Goal: Task Accomplishment & Management: Manage account settings

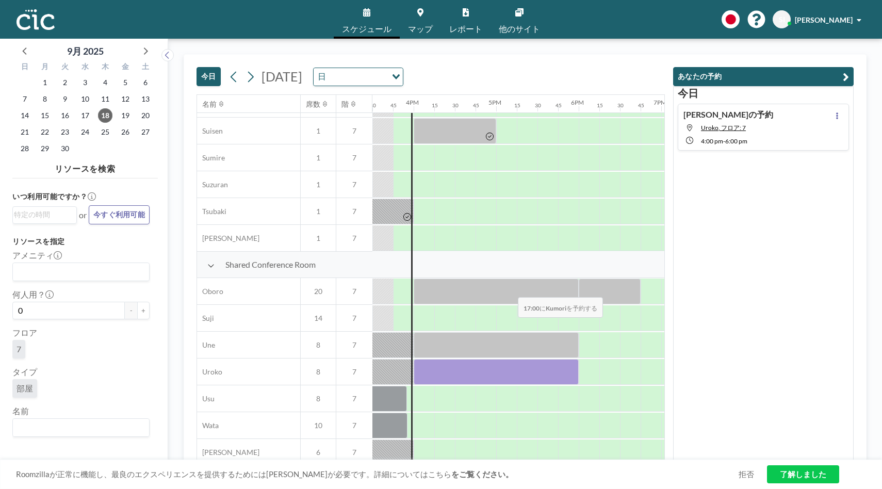
scroll to position [618, 1279]
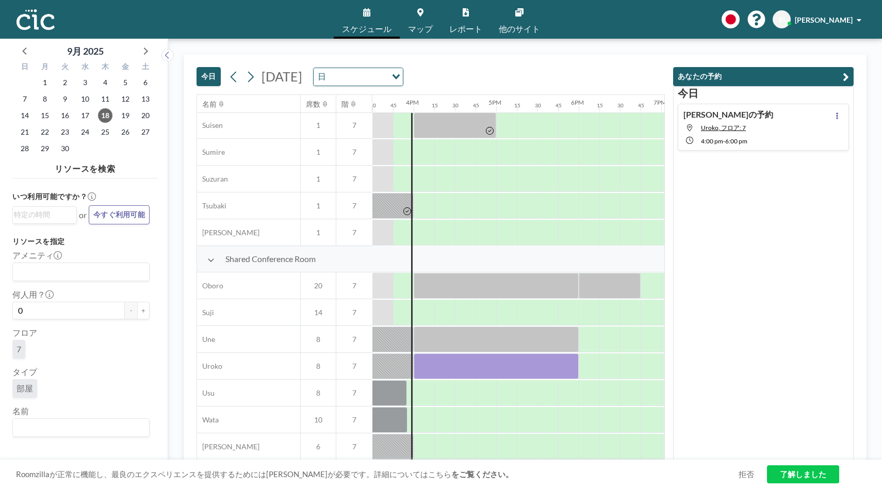
click at [779, 135] on div "Shinsuke さんの予約 Uroko, フロア: 7 4:00 PM - 6:00 PM" at bounding box center [763, 127] width 171 height 47
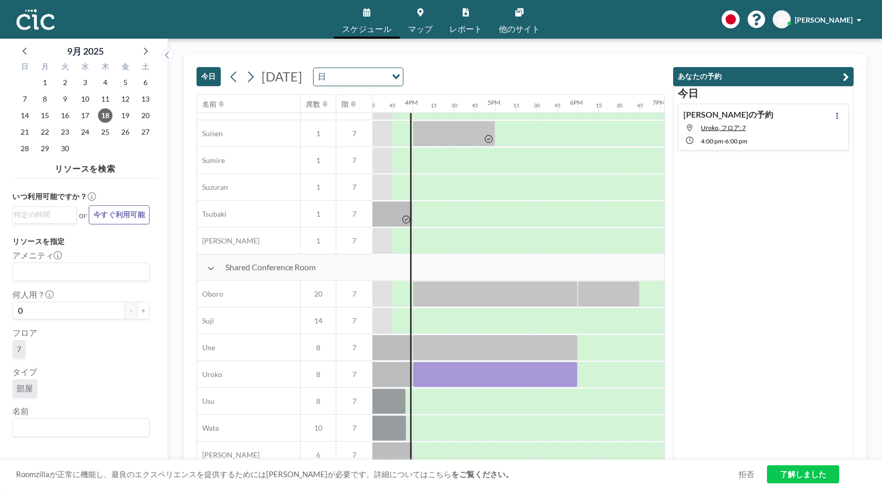
scroll to position [618, 1300]
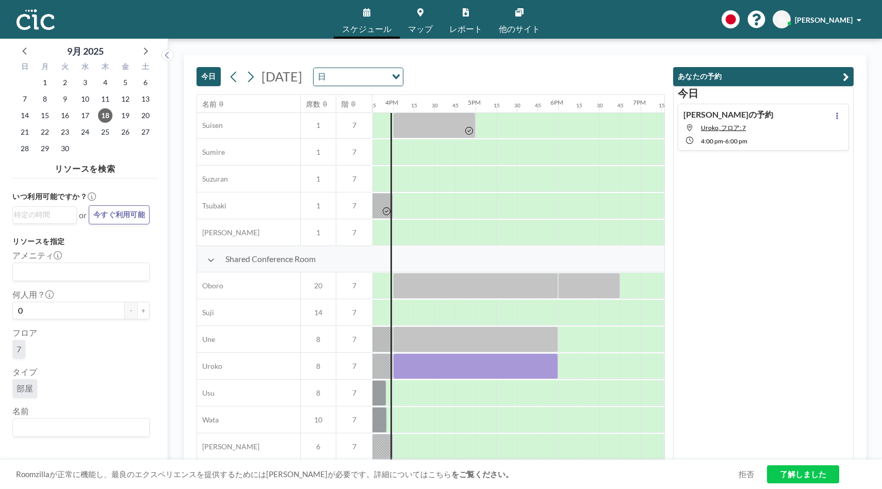
click at [810, 472] on link "了解しました" at bounding box center [803, 474] width 72 height 18
click at [781, 139] on div "Shinsuke さんの予約 Uroko, フロア: 7 4:00 PM - 6:00 PM" at bounding box center [763, 127] width 171 height 47
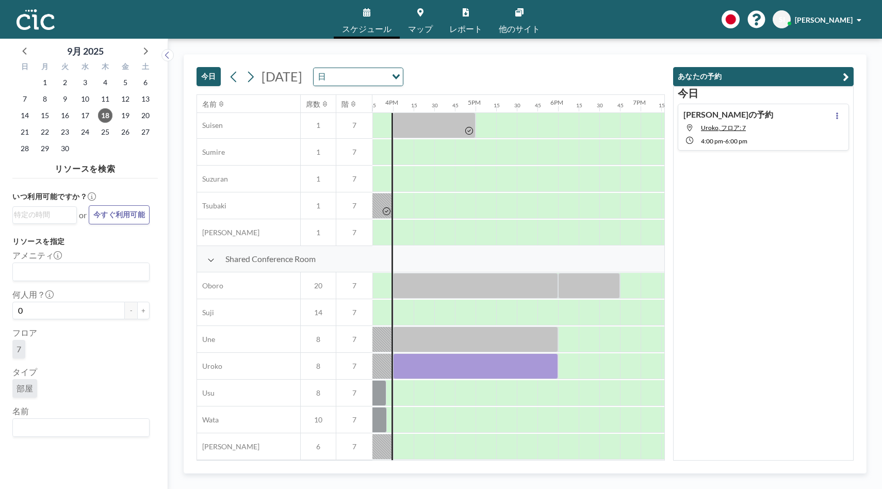
click at [780, 130] on div "Shinsuke さんの予約 Uroko, フロア: 7 4:00 PM - 6:00 PM" at bounding box center [763, 127] width 171 height 47
click at [801, 124] on div "Shinsuke さんの予約 Uroko, フロア: 7 4:00 PM - 6:00 PM" at bounding box center [763, 127] width 171 height 47
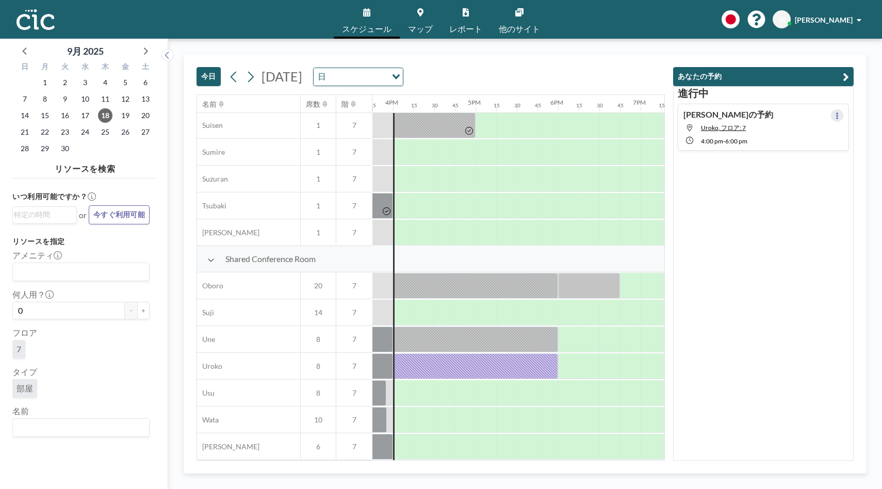
click at [839, 115] on icon at bounding box center [837, 115] width 4 height 7
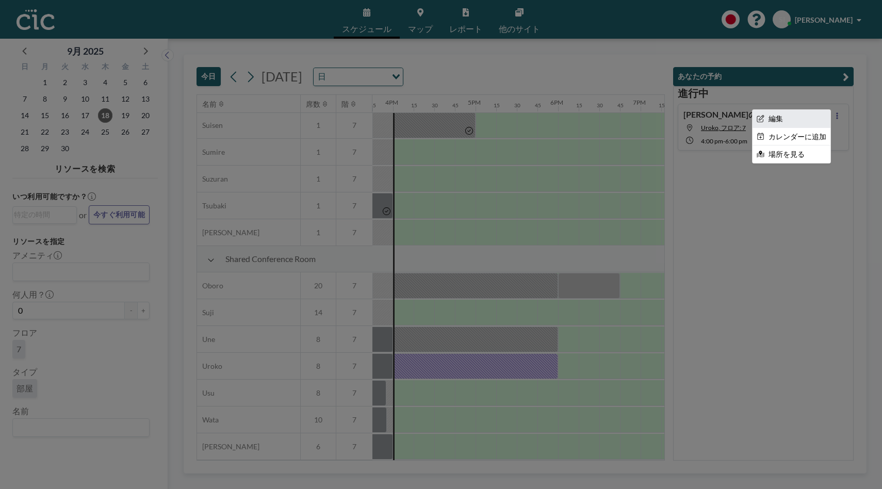
click at [798, 122] on li "編集" at bounding box center [792, 119] width 78 height 18
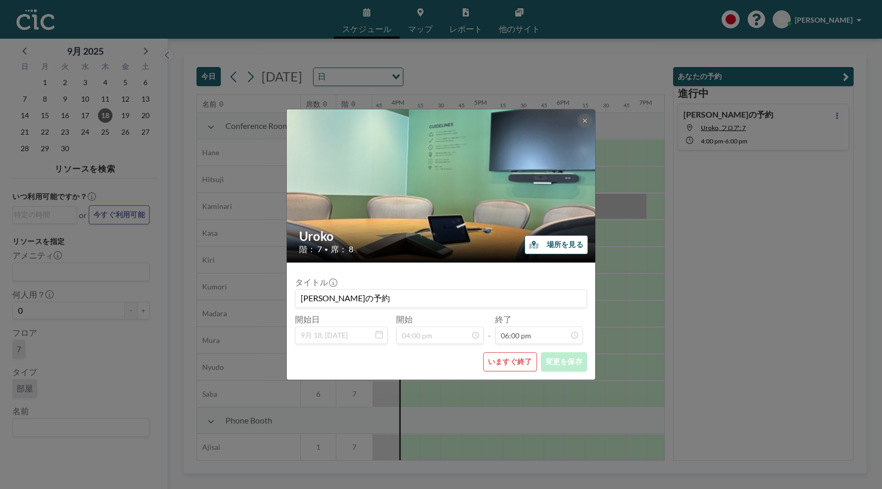
scroll to position [0, 1300]
click at [506, 364] on button "いますぐ終了" at bounding box center [510, 361] width 54 height 19
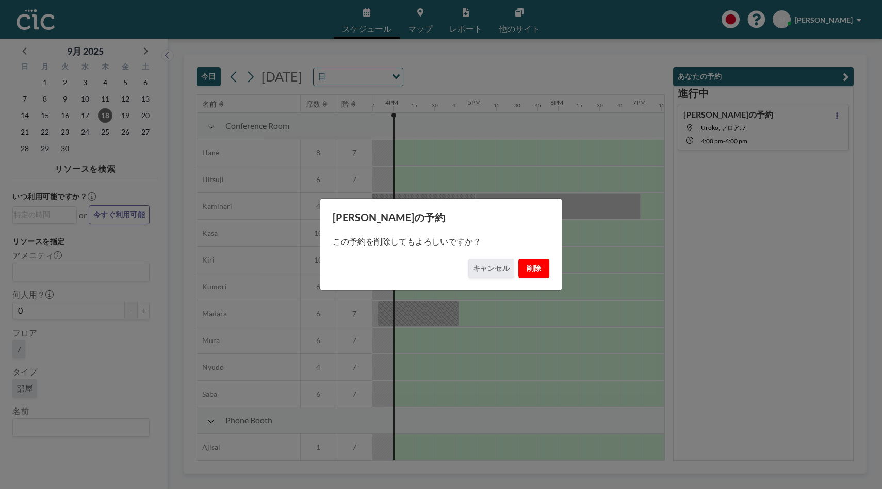
click at [532, 267] on button "削除" at bounding box center [533, 268] width 31 height 19
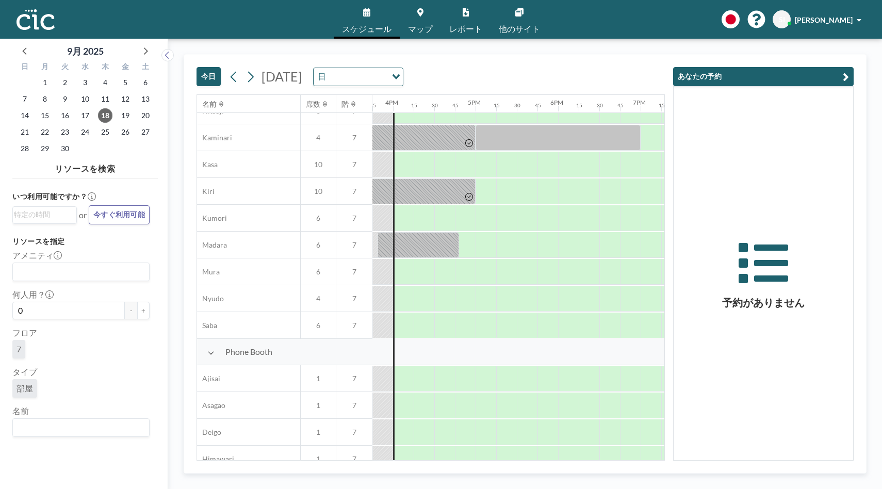
scroll to position [70, 1300]
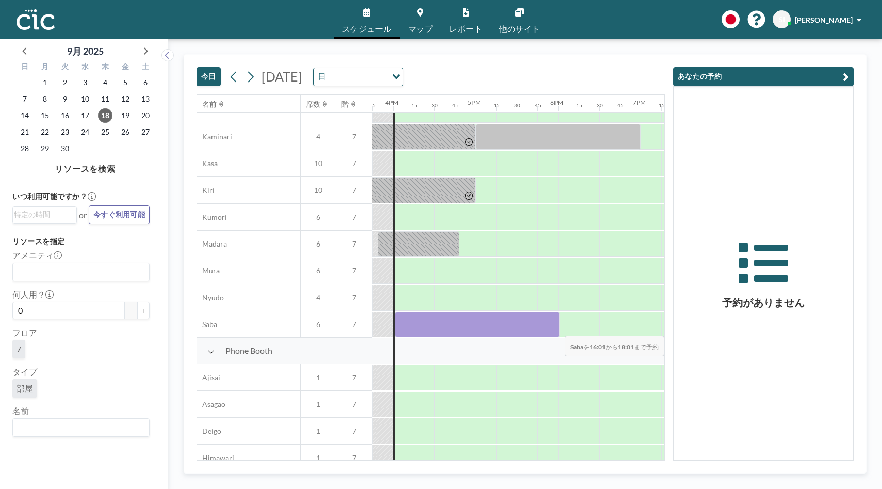
drag, startPoint x: 403, startPoint y: 328, endPoint x: 571, endPoint y: 329, distance: 168.2
click at [571, 329] on div at bounding box center [63, 324] width 1981 height 27
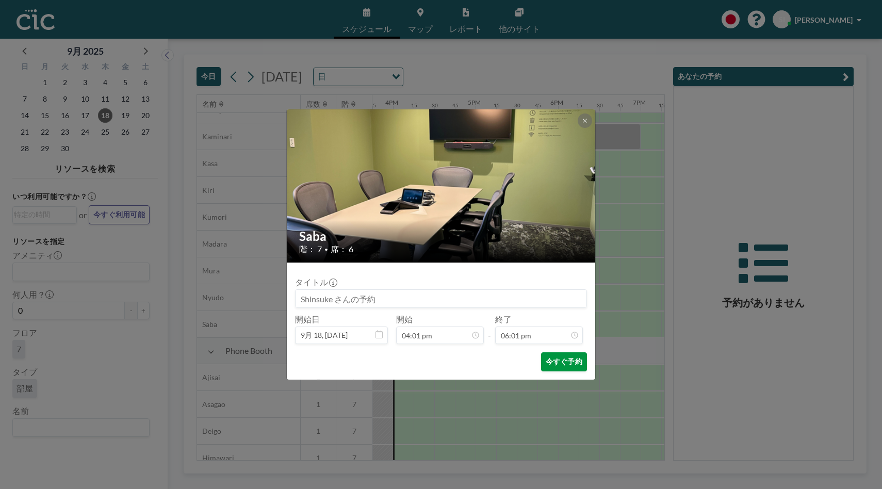
click at [570, 364] on button "今すぐ予約" at bounding box center [564, 361] width 46 height 19
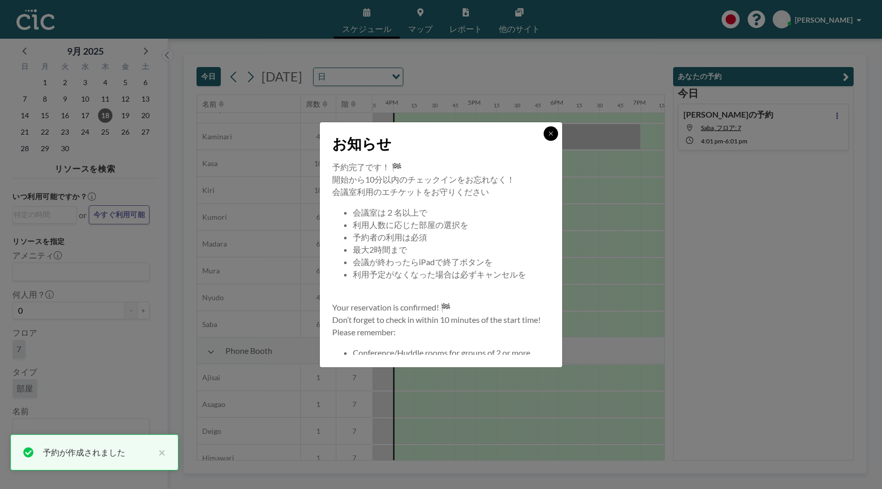
click at [550, 130] on icon at bounding box center [551, 133] width 6 height 6
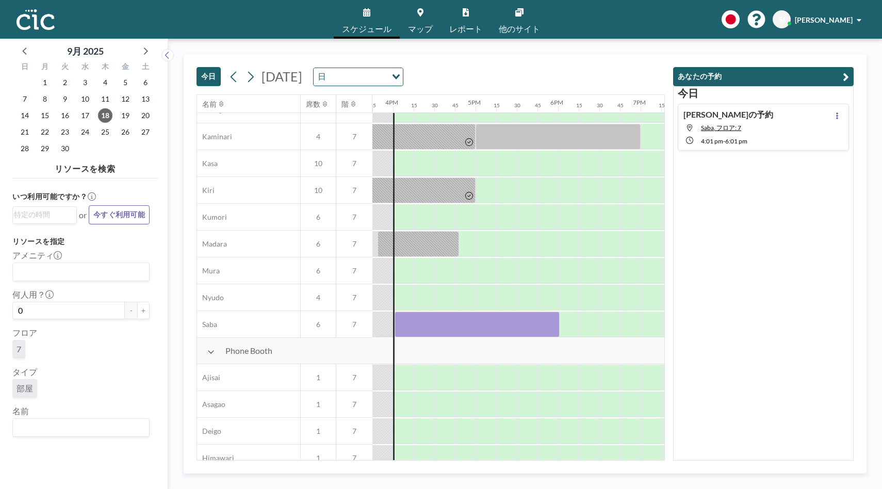
click at [428, 15] on link "マップ" at bounding box center [420, 19] width 41 height 39
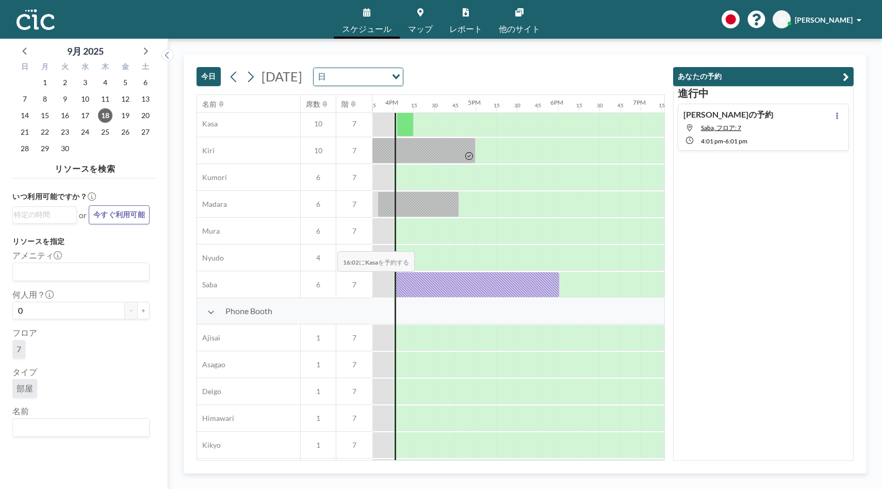
scroll to position [43, 1300]
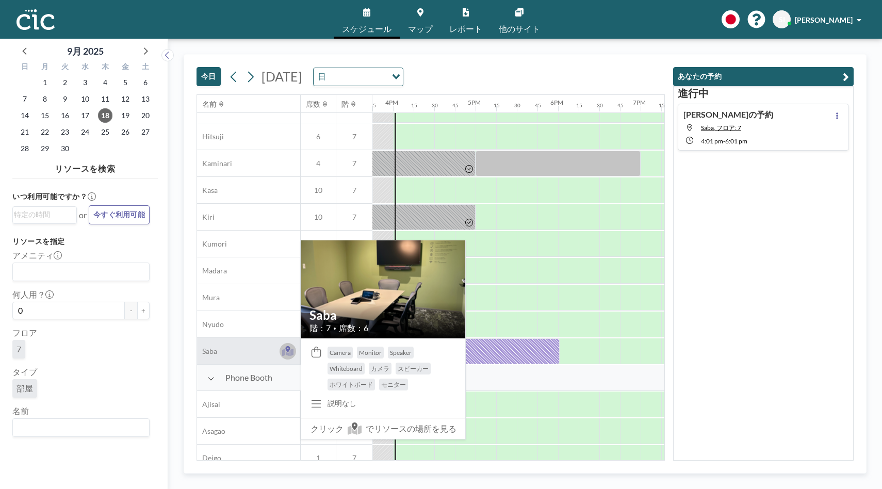
click at [284, 352] on icon at bounding box center [288, 352] width 12 height 8
